Goal: Task Accomplishment & Management: Use online tool/utility

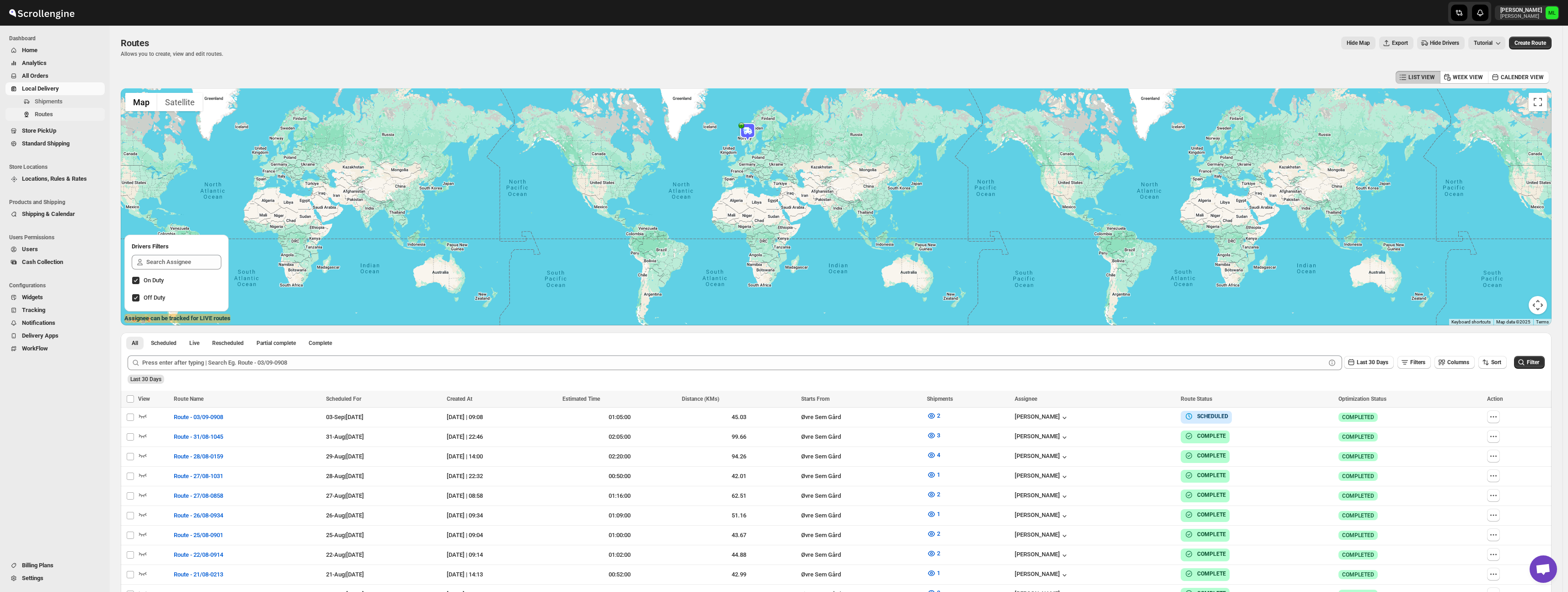
click at [46, 115] on span "Routes" at bounding box center [44, 114] width 18 height 7
click at [43, 145] on span "Standard Shipping" at bounding box center [46, 143] width 48 height 7
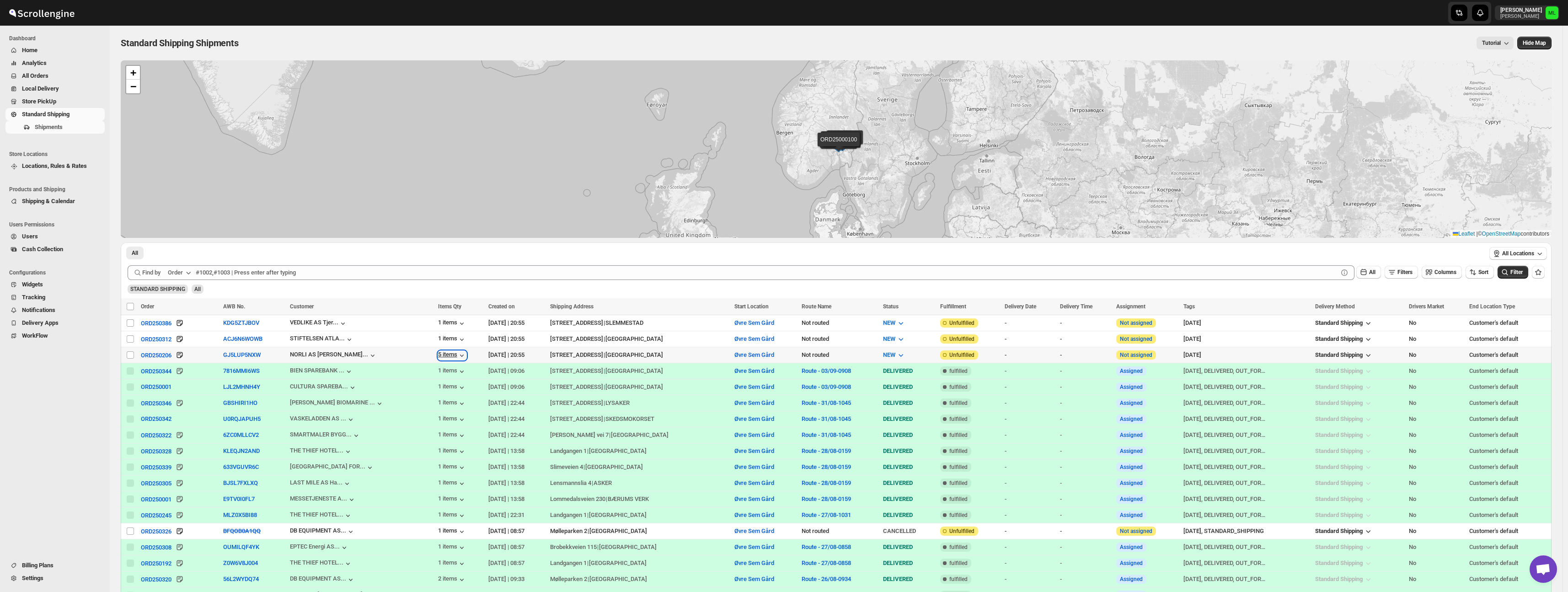
click at [457, 356] on icon "button" at bounding box center [462, 355] width 9 height 9
click at [128, 353] on input "Select shipment" at bounding box center [130, 355] width 7 height 7
checkbox input "true"
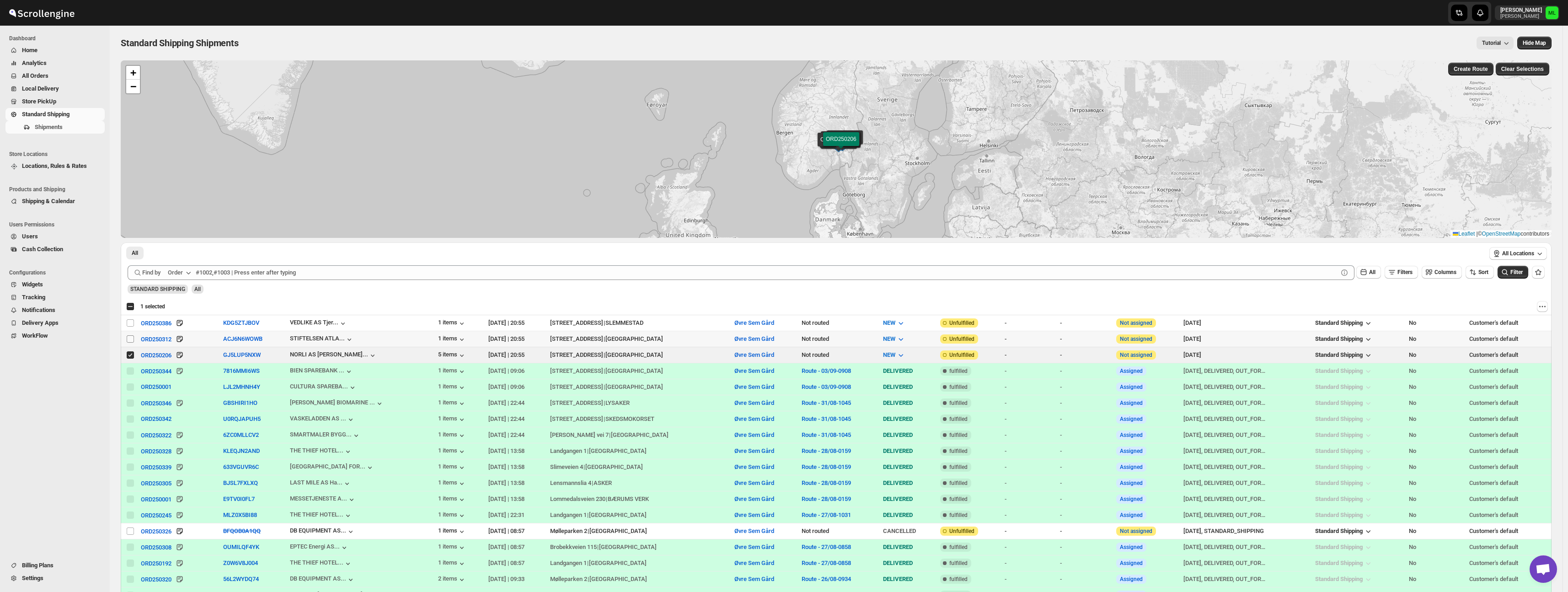
click at [129, 339] on input "Select shipment" at bounding box center [130, 339] width 7 height 7
checkbox input "true"
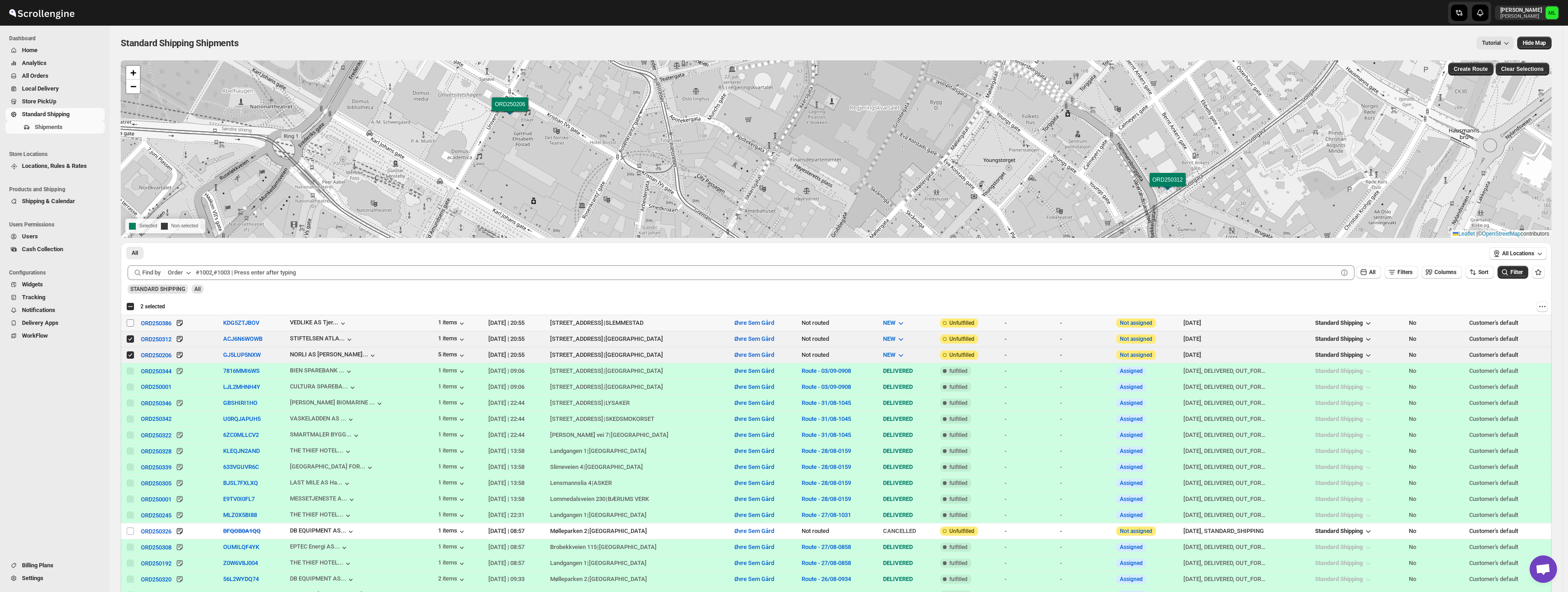
click at [130, 321] on input "Select shipment" at bounding box center [130, 323] width 7 height 7
checkbox input "true"
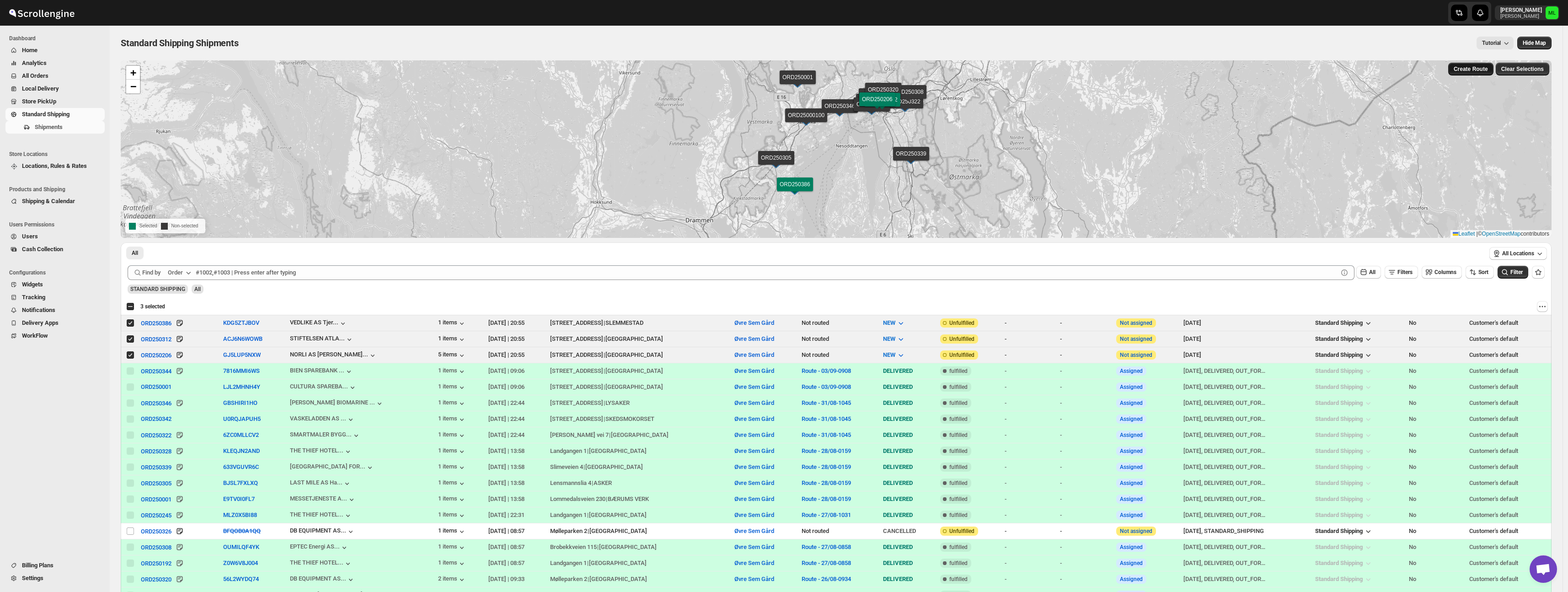
click at [1482, 73] on button "Create Route" at bounding box center [1471, 69] width 45 height 13
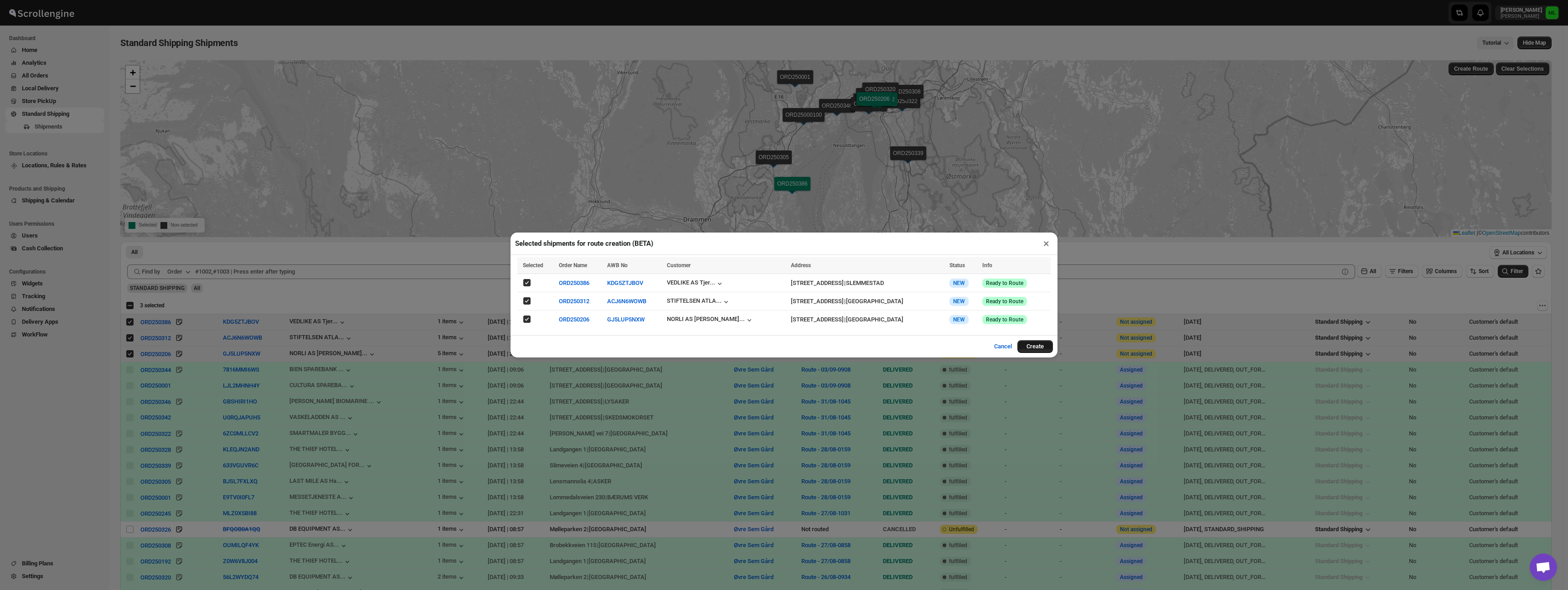
click at [1035, 345] on button "Create" at bounding box center [1035, 346] width 35 height 13
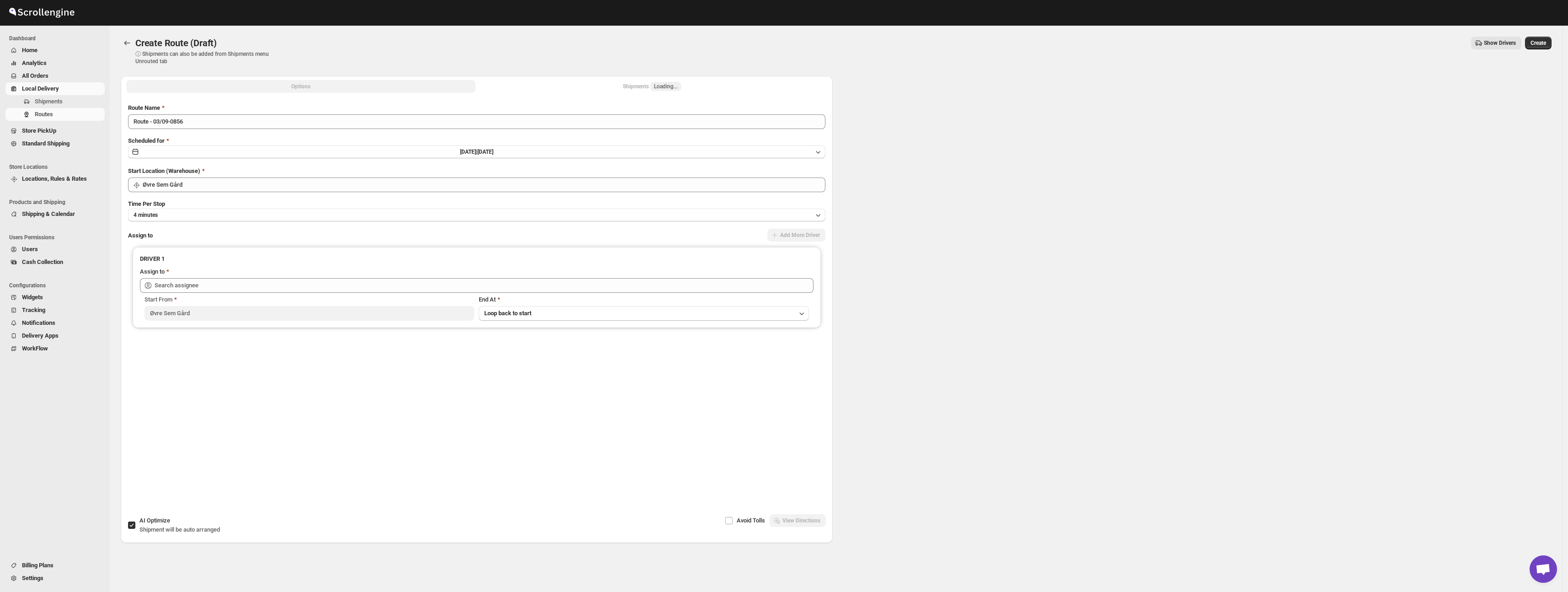
type input "Øvre Sem Gård"
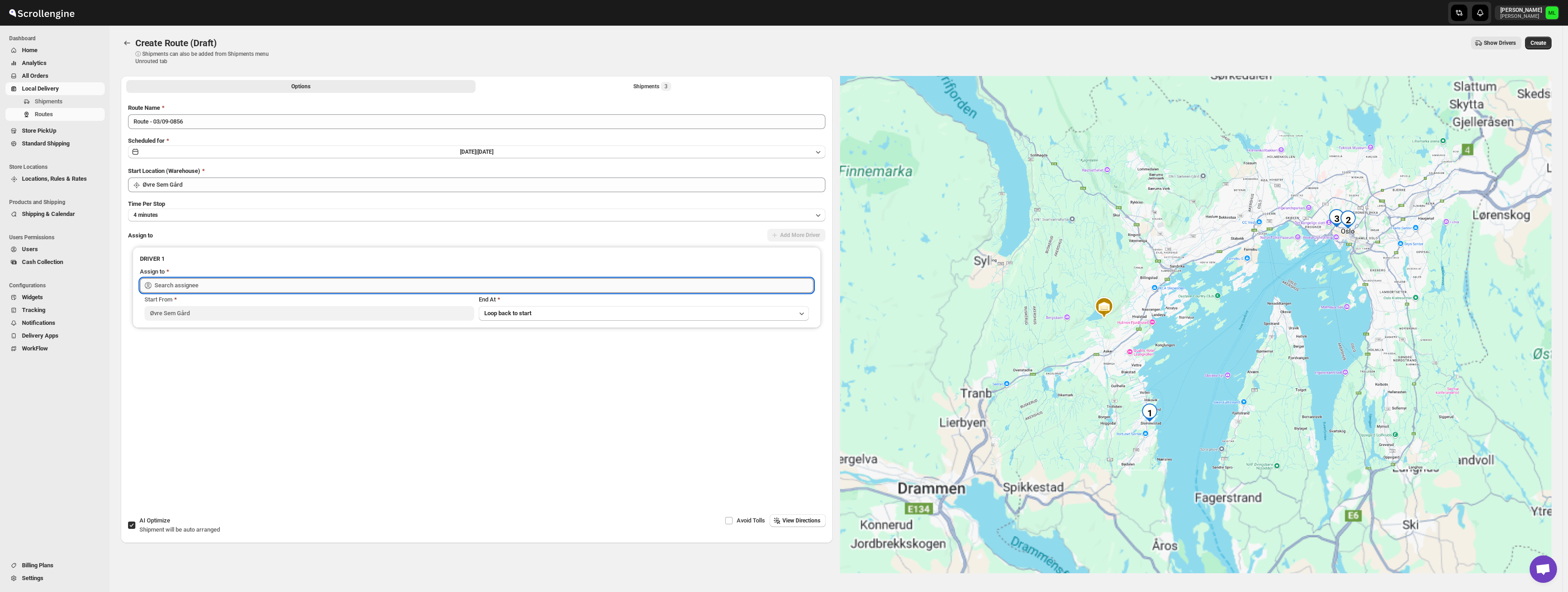
click at [271, 282] on input "text" at bounding box center [484, 285] width 659 height 15
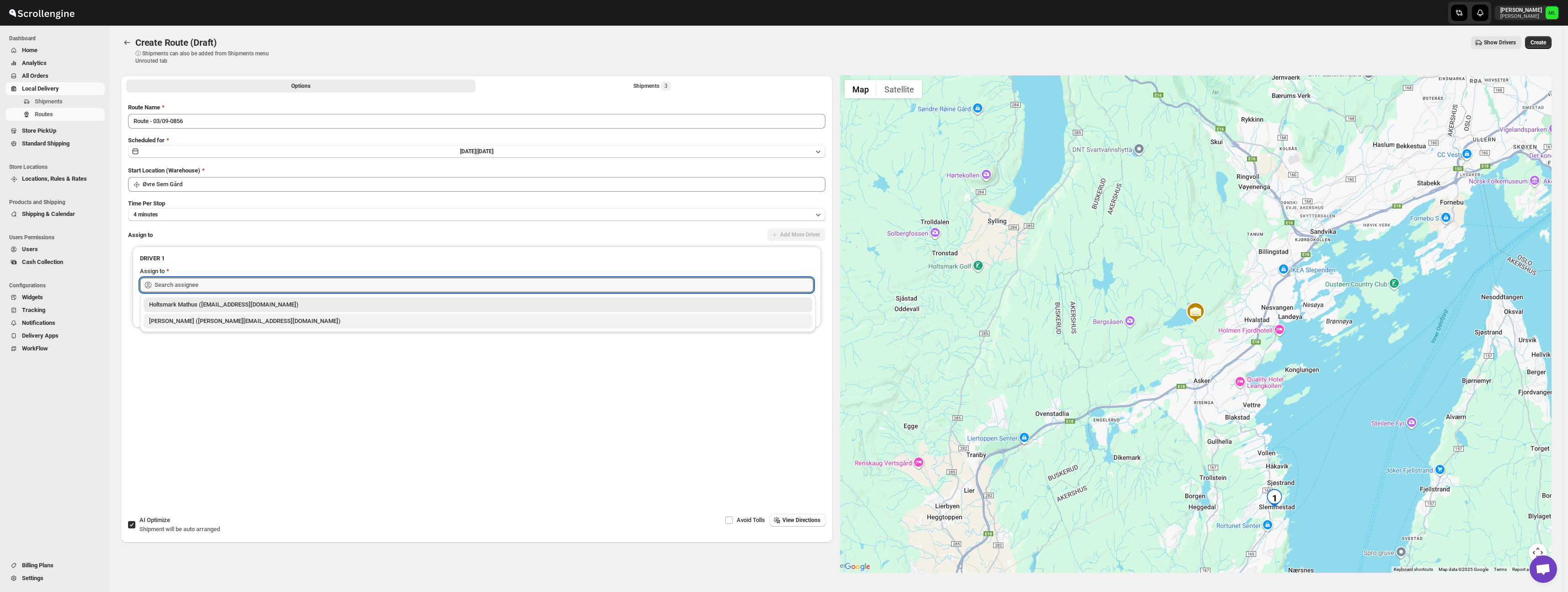
click at [261, 317] on div "[PERSON_NAME] ([PERSON_NAME][EMAIL_ADDRESS][DOMAIN_NAME])" at bounding box center [477, 321] width 658 height 9
type input "[PERSON_NAME] ([PERSON_NAME][EMAIL_ADDRESS][DOMAIN_NAME])"
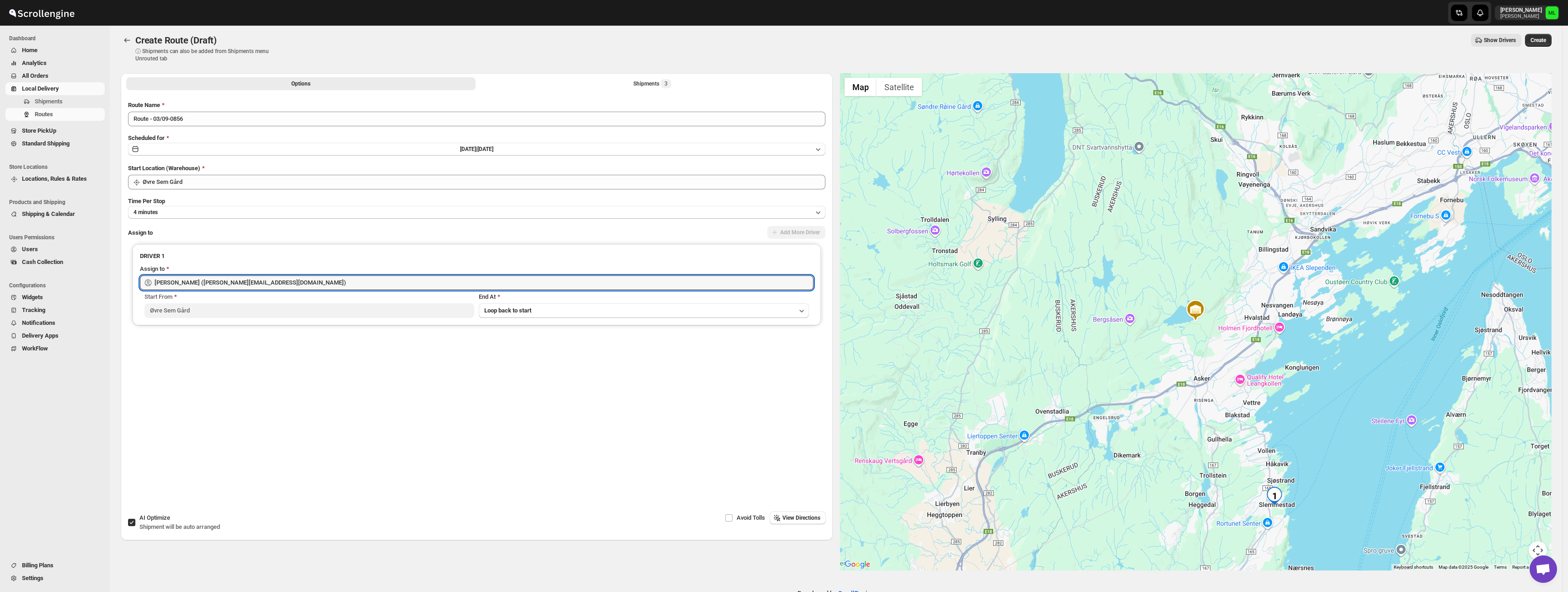
scroll to position [1, 0]
click at [793, 522] on span "View Directions" at bounding box center [801, 519] width 38 height 7
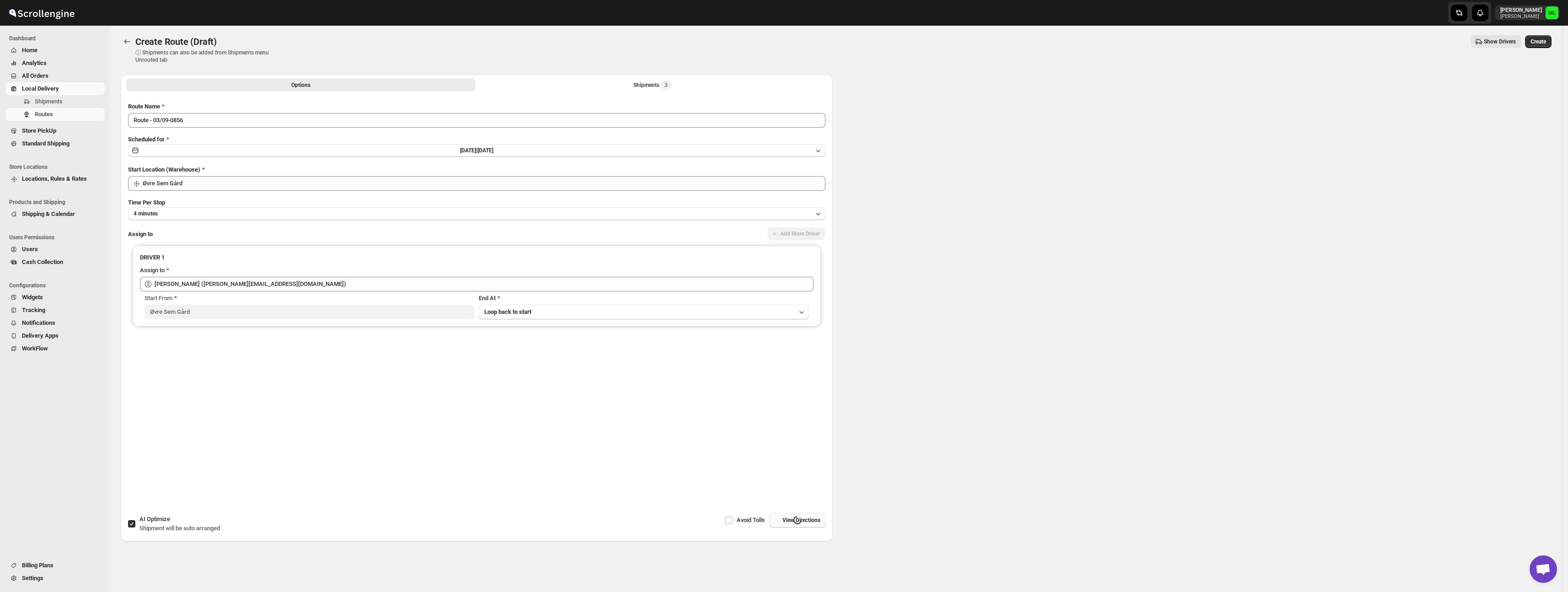
scroll to position [0, 0]
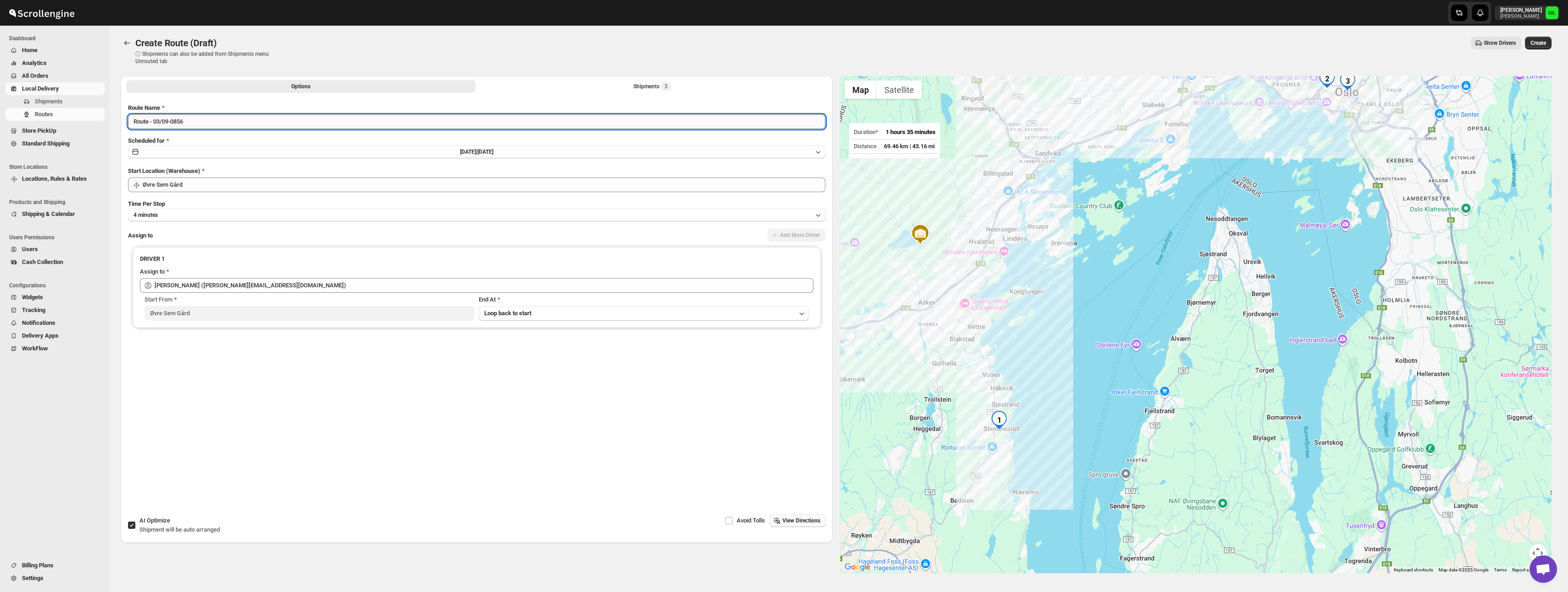
click at [218, 120] on input "Route - 03/09-0856" at bounding box center [477, 122] width 697 height 15
click at [156, 121] on input "Route - 03/09-0856" at bounding box center [477, 122] width 697 height 15
click at [139, 123] on input "Route - 03/09-0856" at bounding box center [477, 122] width 697 height 15
click at [163, 123] on input "Route - 03/09-0856" at bounding box center [477, 122] width 697 height 15
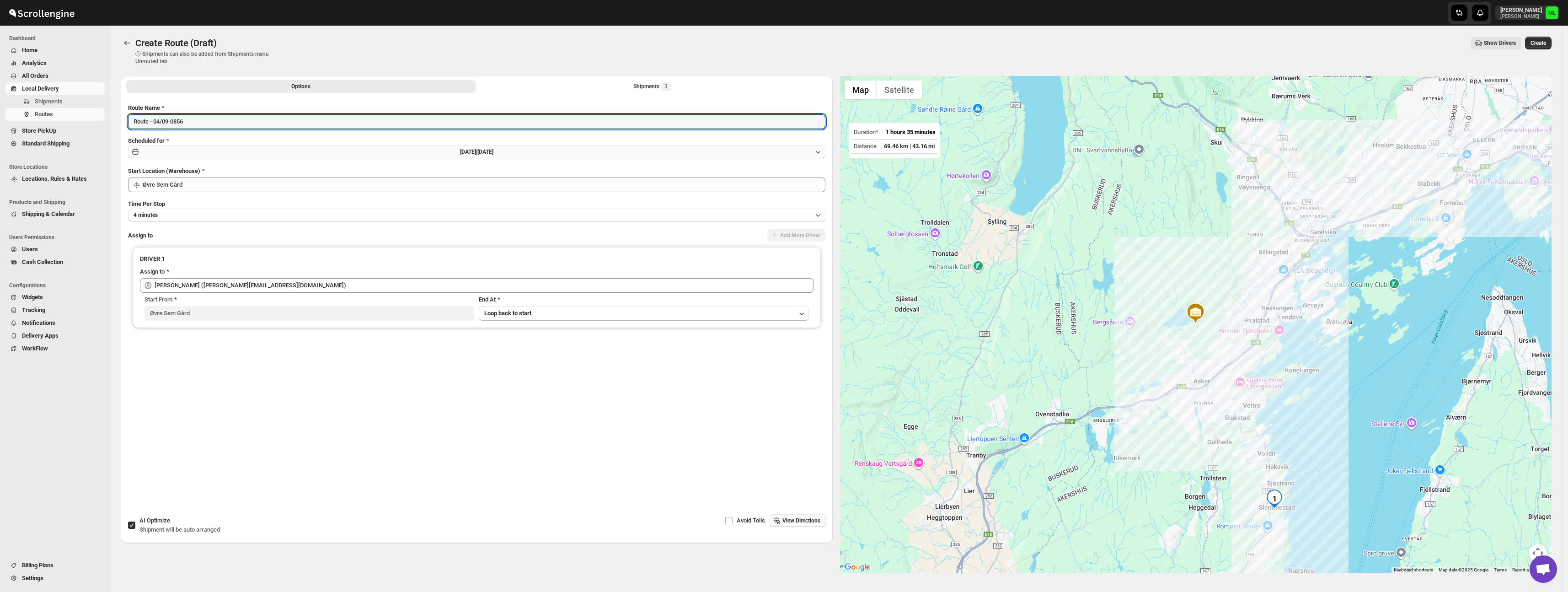
type input "Route - 04/09-0856"
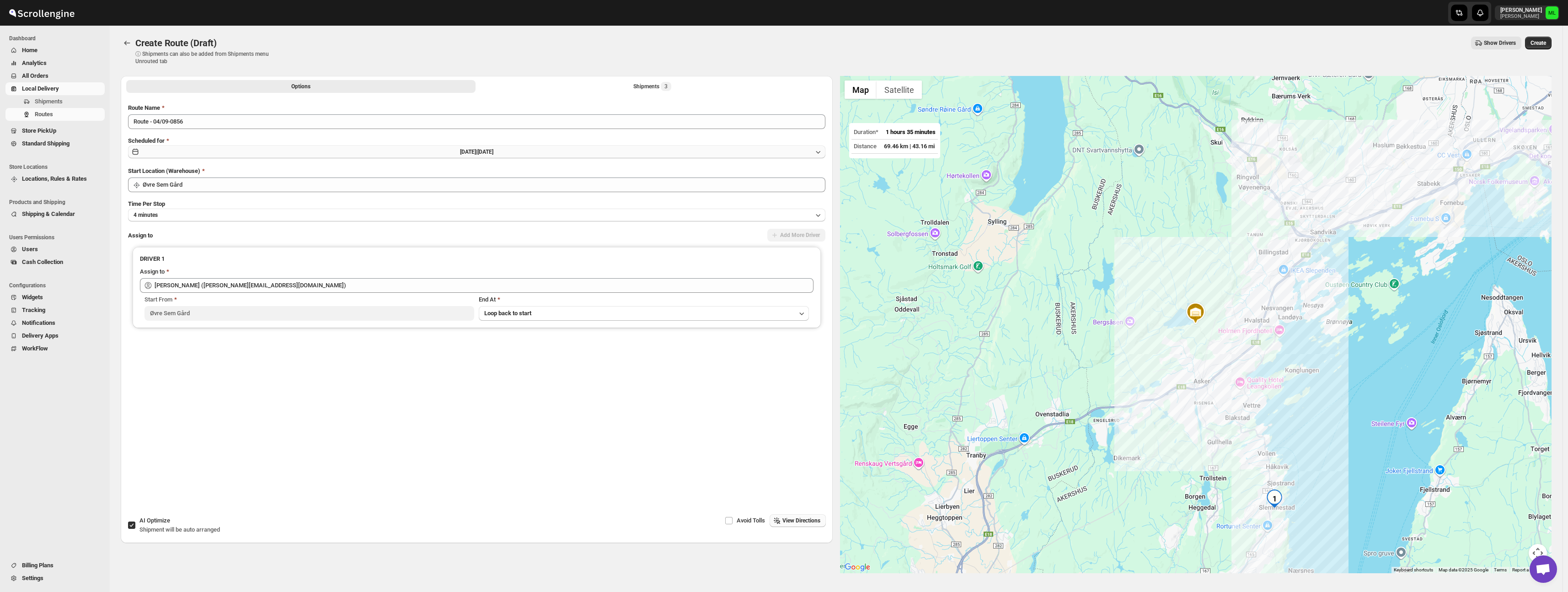
click at [219, 152] on button "[DATE] | [DATE]" at bounding box center [477, 152] width 697 height 13
click at [590, 201] on span "4" at bounding box center [576, 201] width 90 height 7
click at [267, 213] on button "4 minutes" at bounding box center [477, 214] width 697 height 13
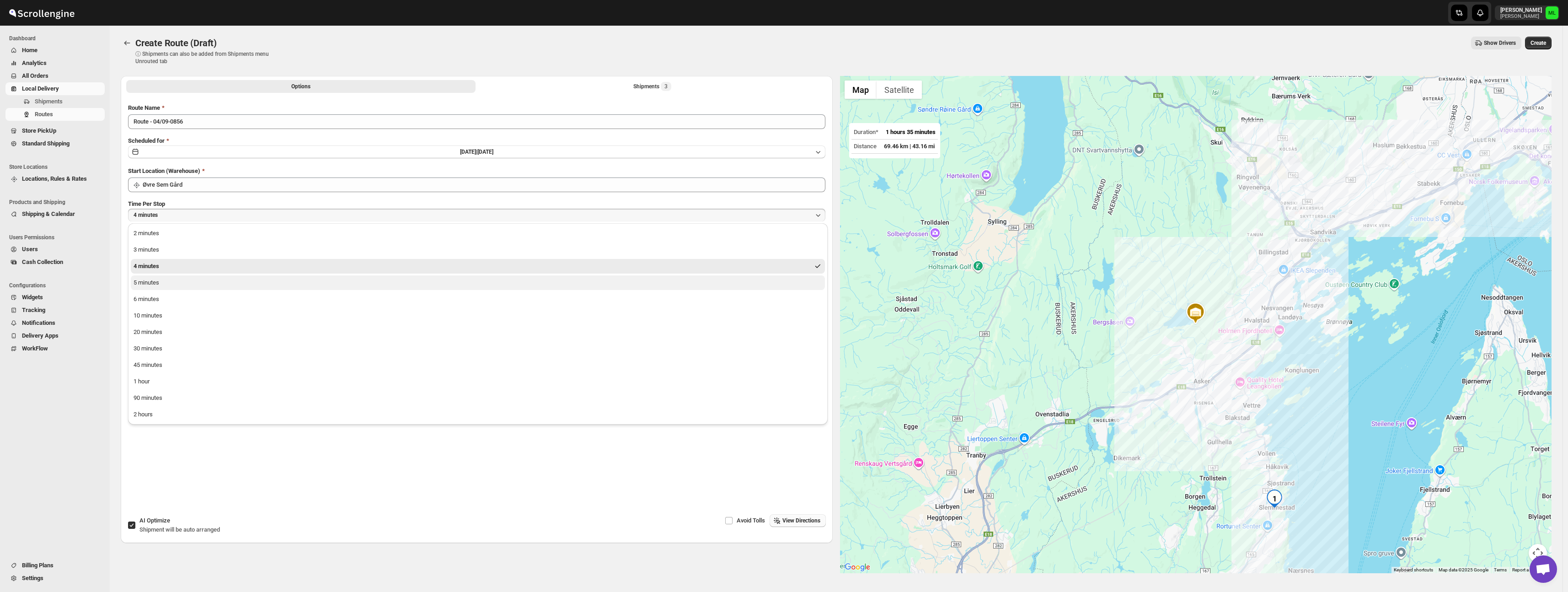
click at [172, 286] on button "5 minutes" at bounding box center [477, 283] width 694 height 15
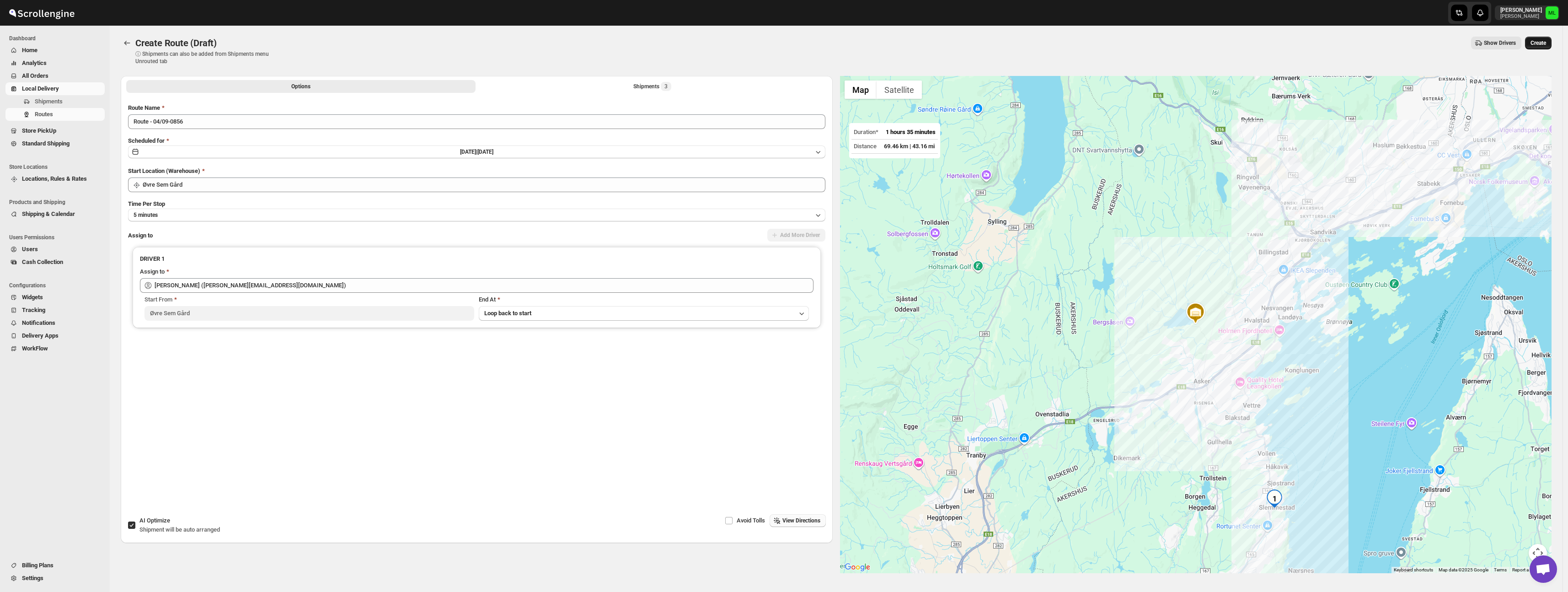
click at [1539, 40] on span "Create" at bounding box center [1537, 43] width 15 height 7
